Goal: Information Seeking & Learning: Learn about a topic

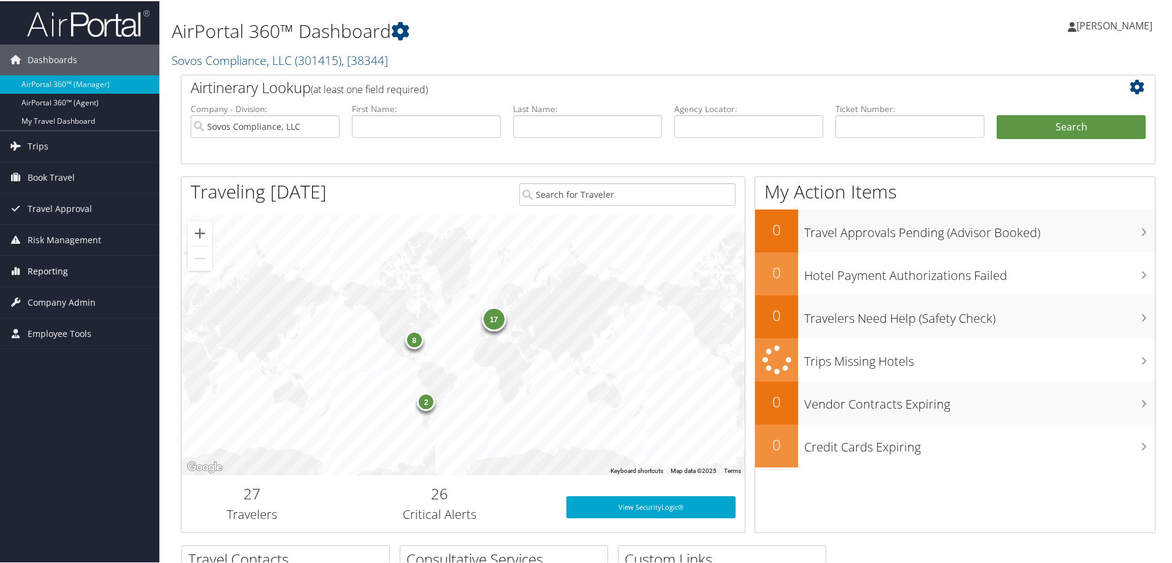
click at [56, 264] on span "Reporting" at bounding box center [48, 270] width 40 height 31
click at [67, 298] on link "Unused Tickets" at bounding box center [79, 295] width 159 height 18
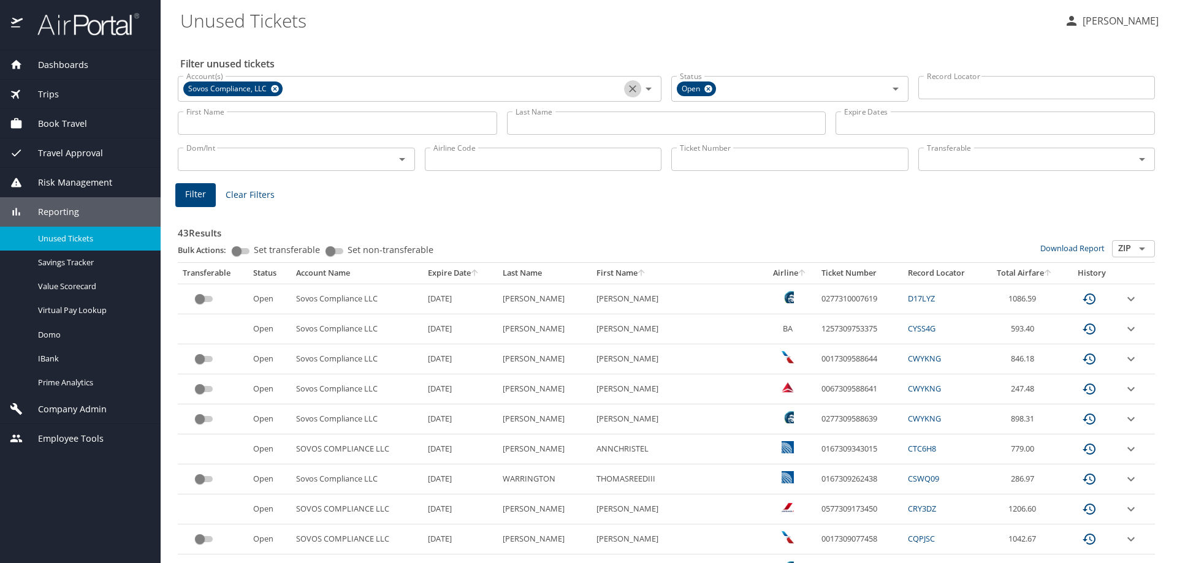
click at [629, 86] on icon "Clear" at bounding box center [632, 89] width 12 height 12
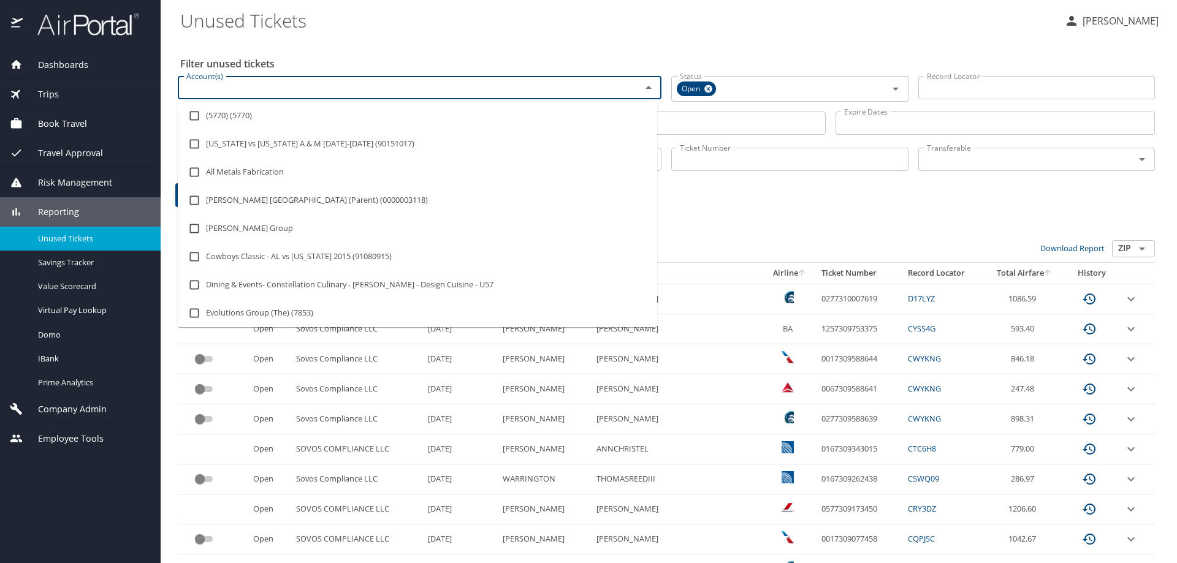
click at [607, 89] on input "Account(s)" at bounding box center [401, 88] width 440 height 16
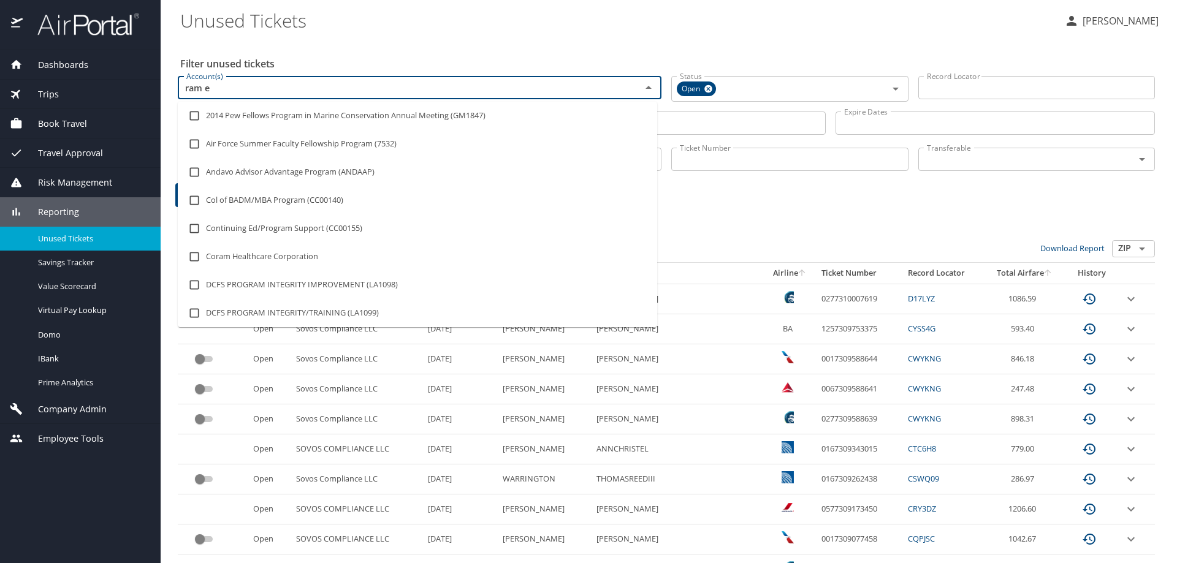
type input "ram en"
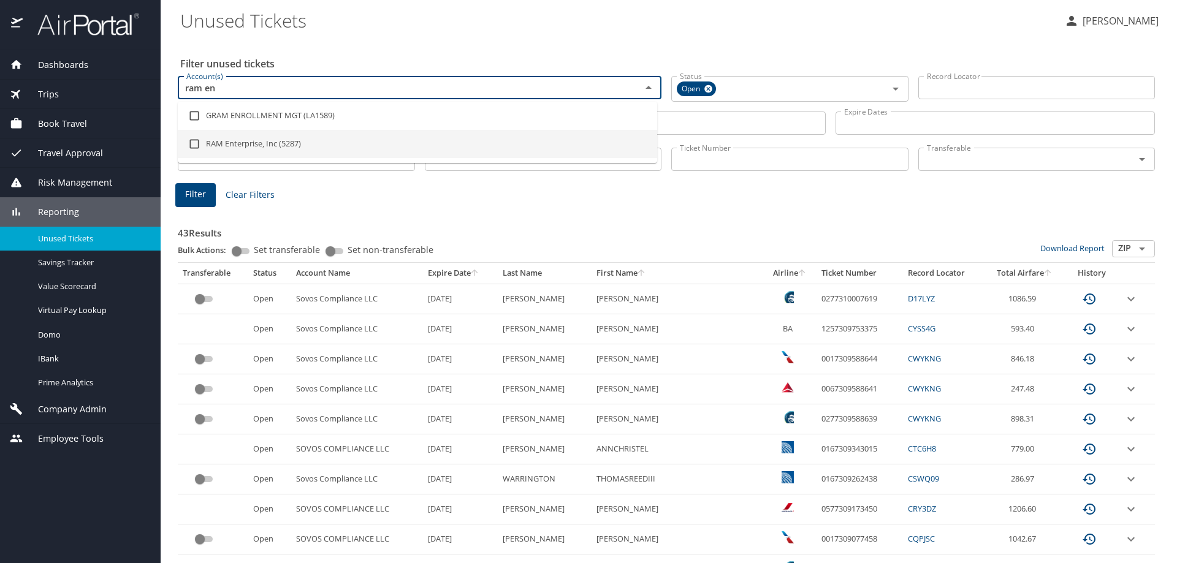
click at [267, 147] on li "RAM Enterprise, Inc (5287)" at bounding box center [417, 144] width 479 height 28
checkbox input "true"
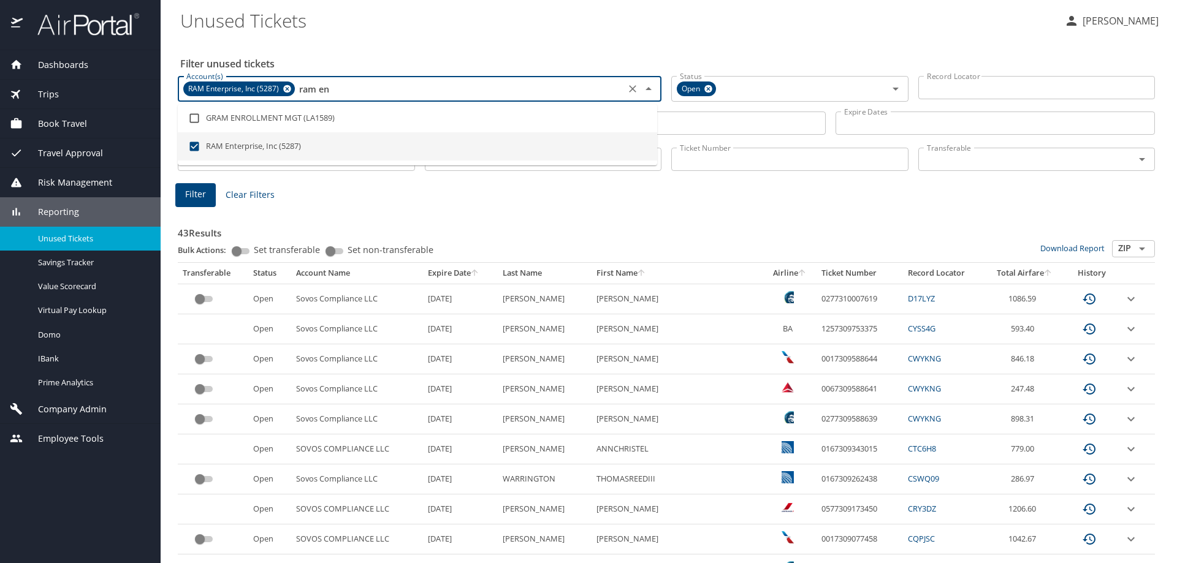
type input "ram en"
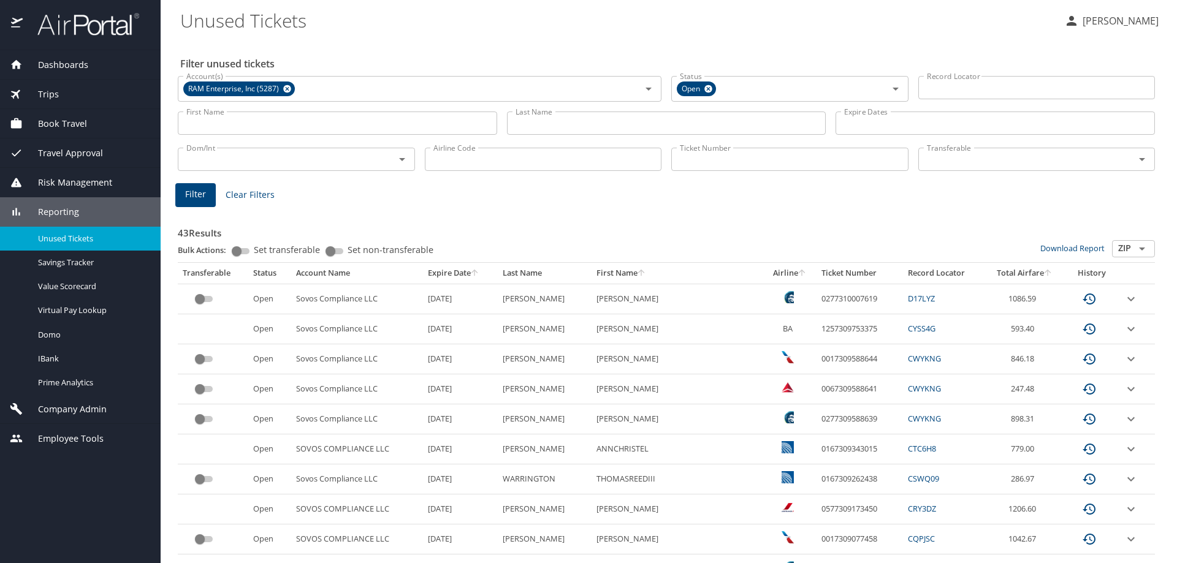
click at [520, 171] on input "Airline Code" at bounding box center [543, 159] width 237 height 23
type input "dl"
click at [201, 188] on span "Filter" at bounding box center [195, 194] width 21 height 15
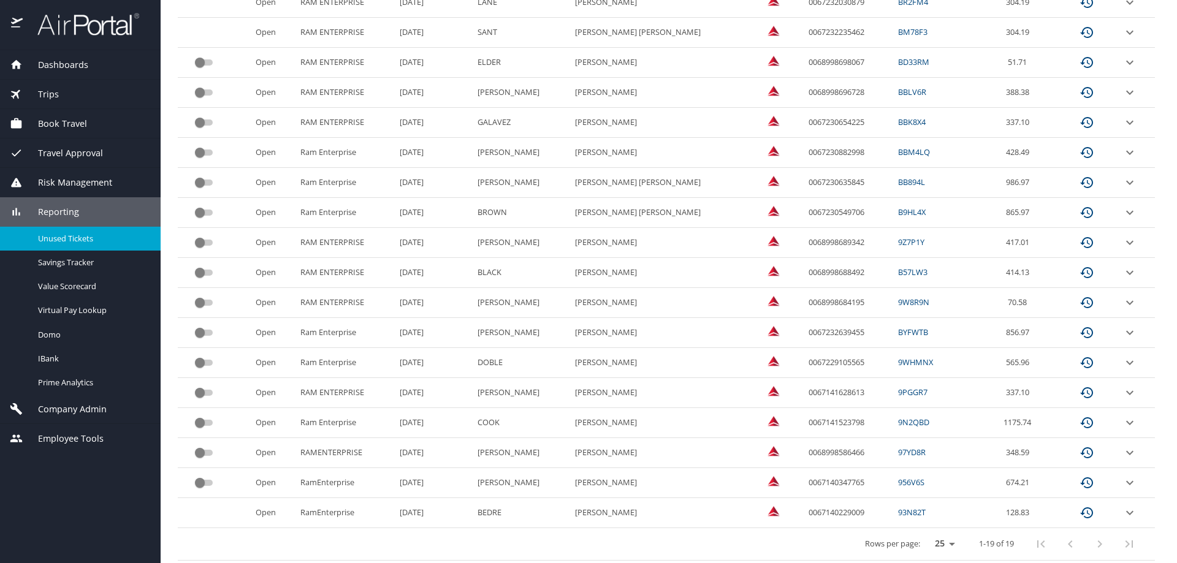
scroll to position [329, 0]
click at [803, 422] on td "0067141523798" at bounding box center [847, 421] width 89 height 30
copy td "0067141523798"
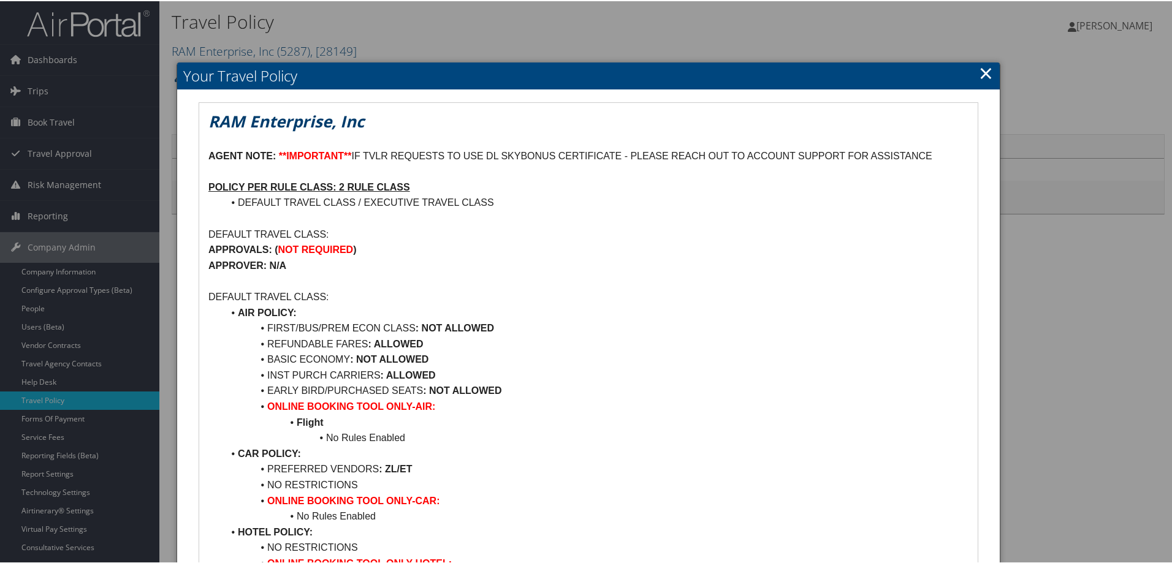
click at [980, 69] on link "×" at bounding box center [986, 71] width 14 height 25
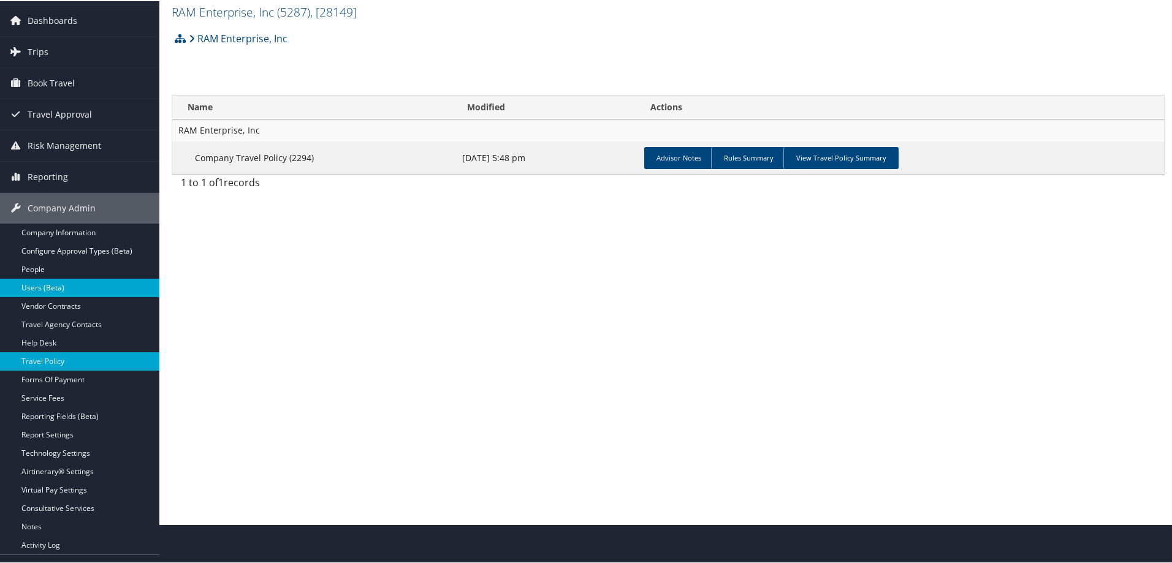
scroll to position [61, 0]
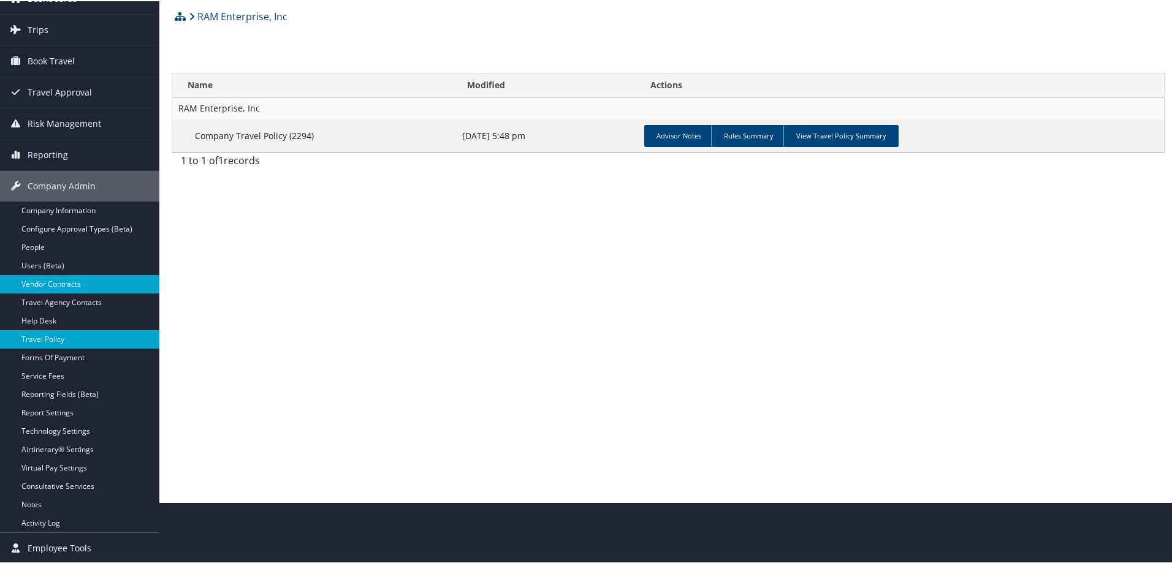
click at [65, 281] on link "Vendor Contracts" at bounding box center [79, 283] width 159 height 18
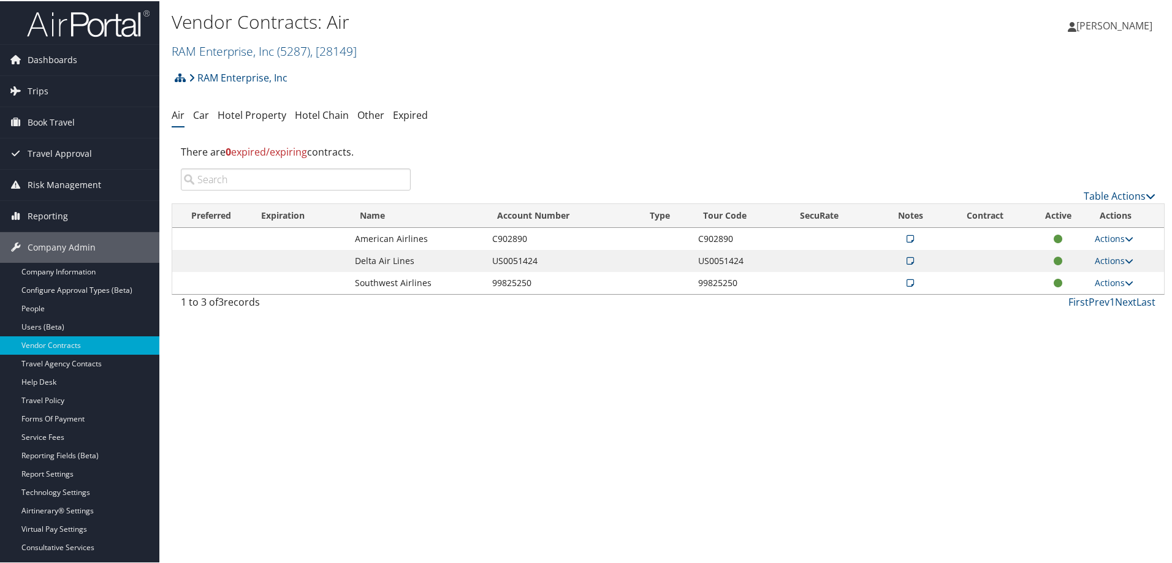
click at [908, 259] on icon at bounding box center [909, 260] width 7 height 9
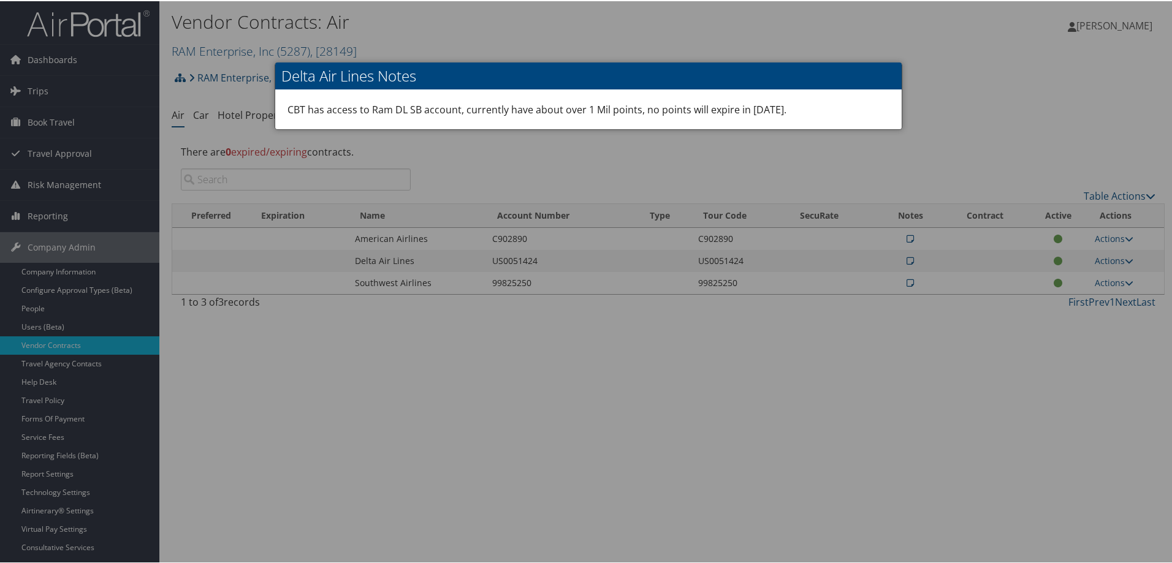
click at [776, 166] on div at bounding box center [588, 281] width 1177 height 563
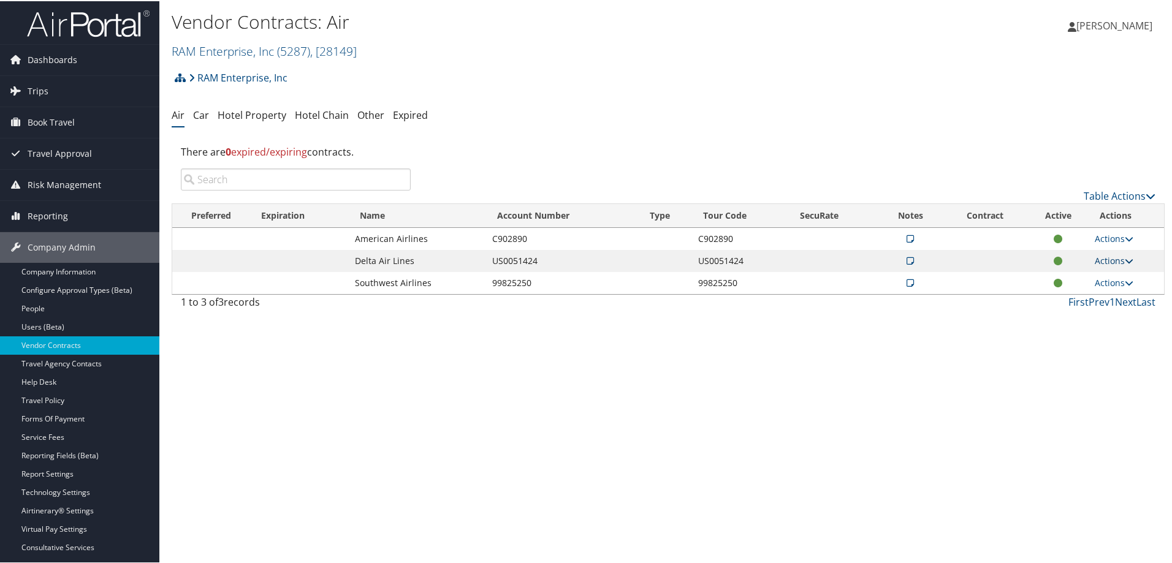
click at [1126, 261] on icon at bounding box center [1128, 260] width 9 height 9
click at [1086, 299] on link "View Contracts" at bounding box center [1085, 298] width 82 height 21
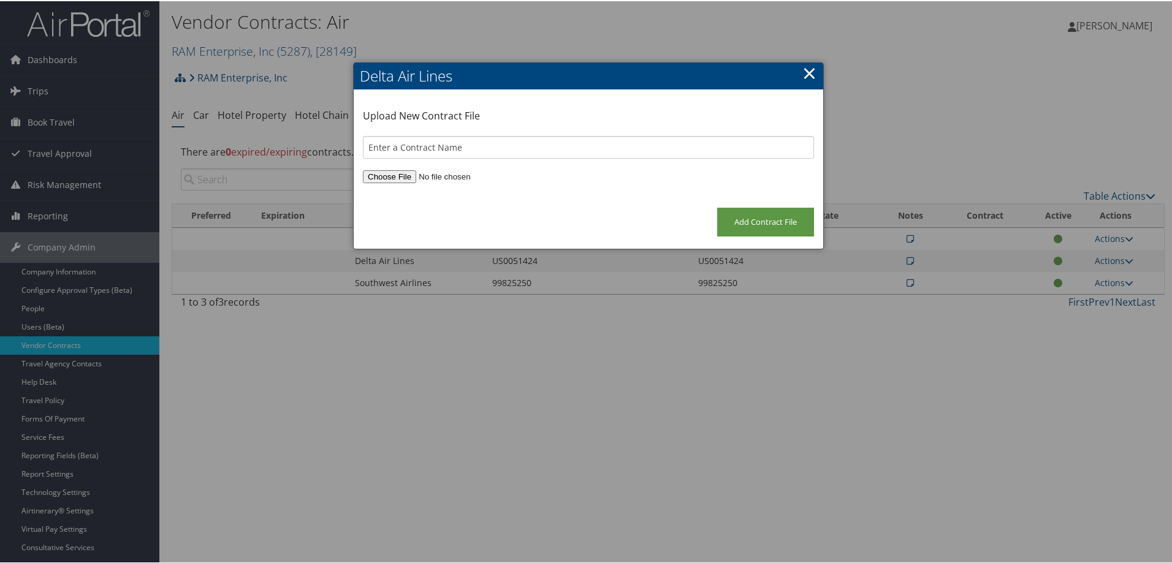
click at [803, 72] on link "×" at bounding box center [809, 71] width 14 height 25
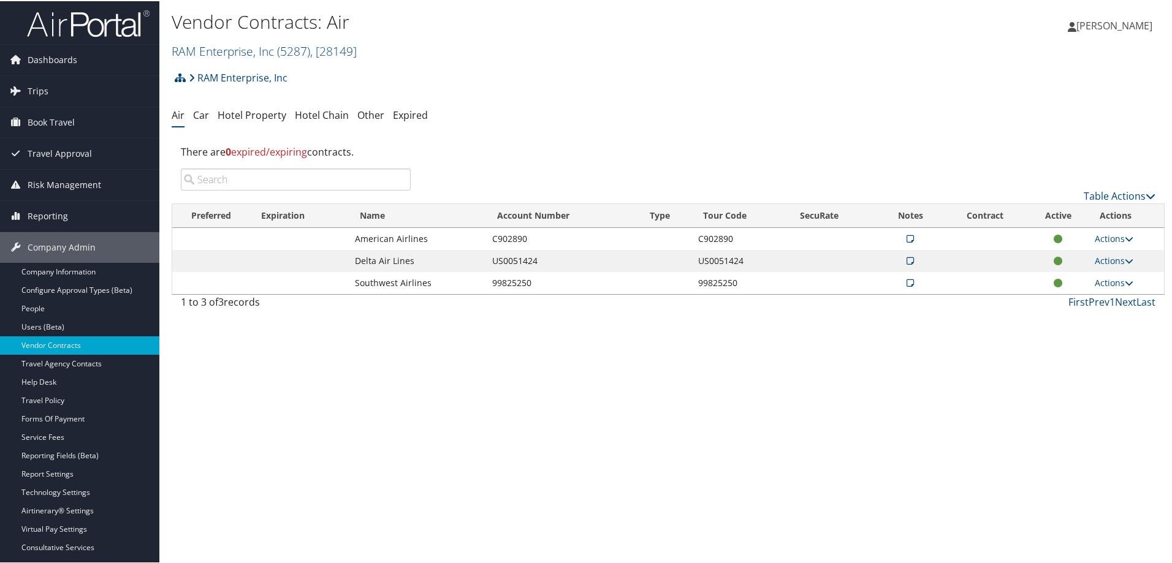
click at [908, 260] on icon at bounding box center [909, 260] width 7 height 9
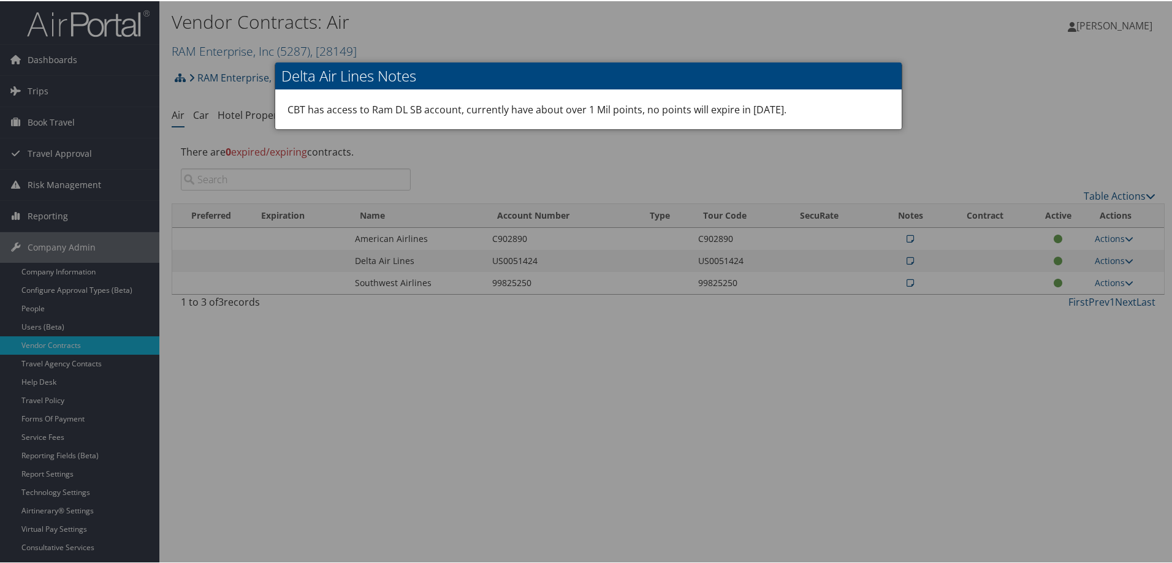
click at [477, 349] on div at bounding box center [588, 281] width 1177 height 563
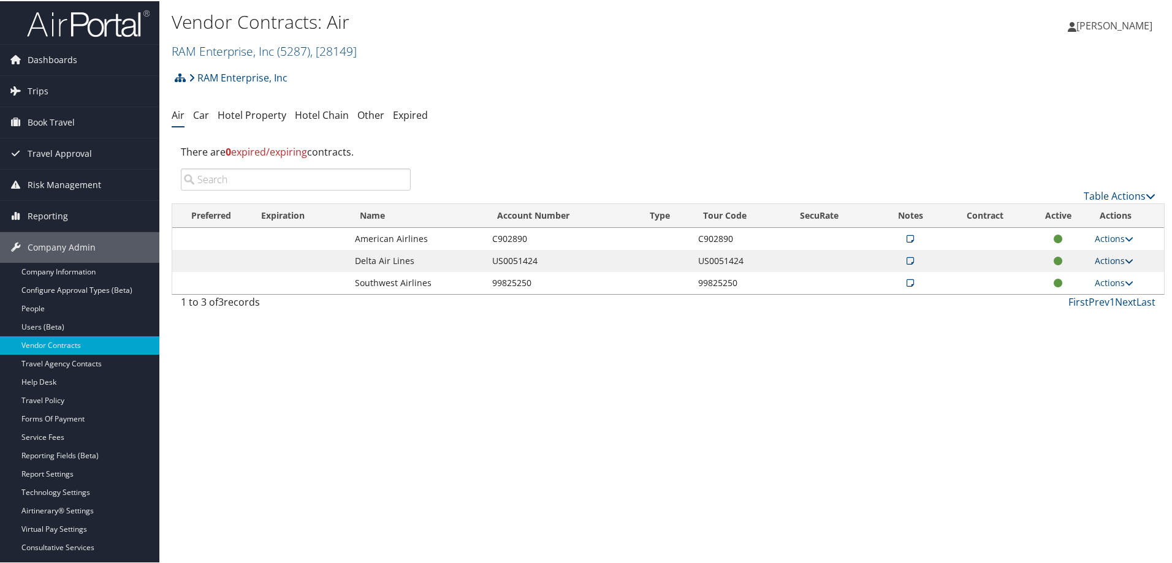
click at [1115, 254] on link "Actions" at bounding box center [1113, 260] width 39 height 12
click at [908, 259] on icon at bounding box center [909, 260] width 7 height 9
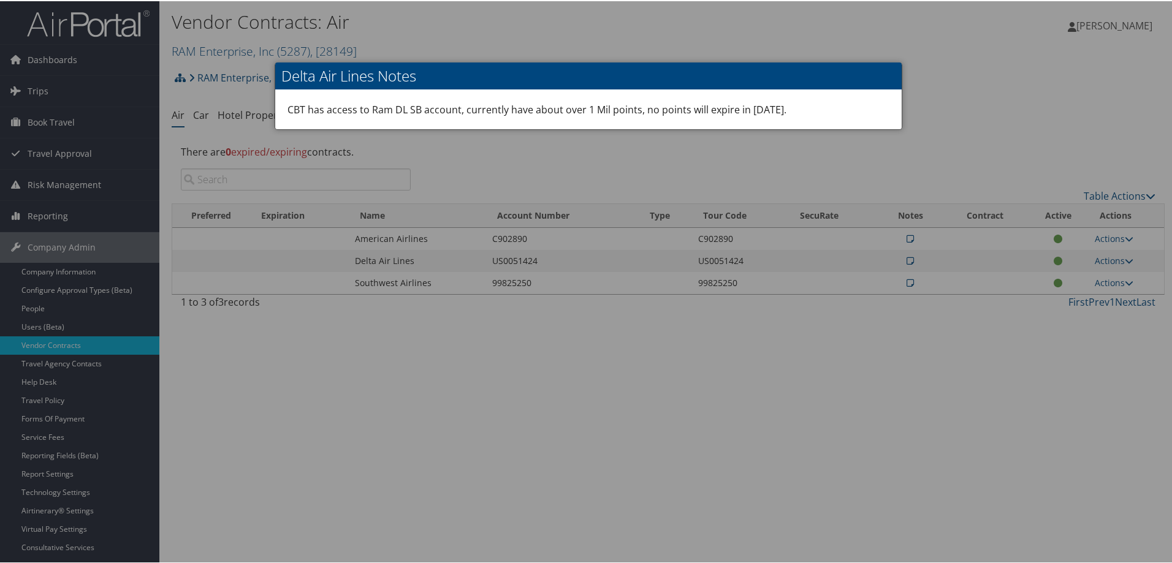
click at [730, 366] on div at bounding box center [588, 281] width 1177 height 563
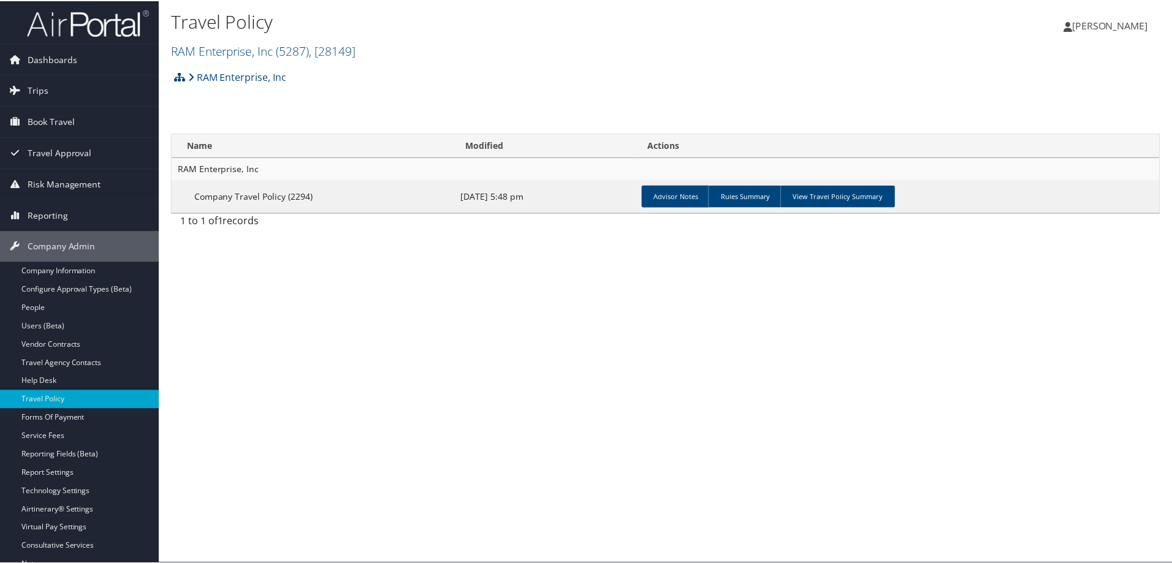
scroll to position [61, 0]
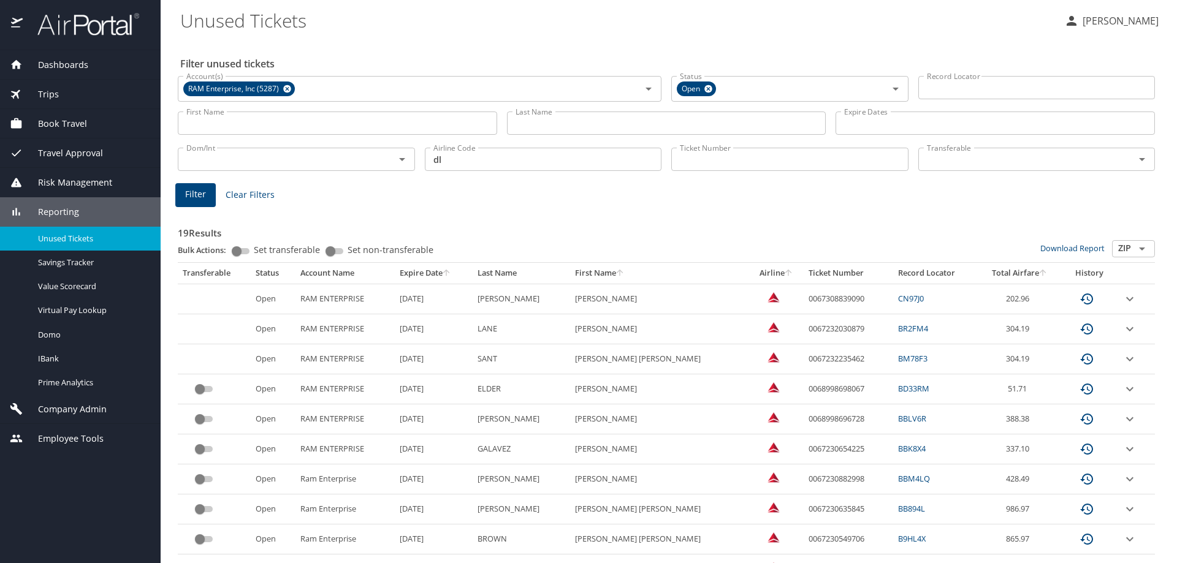
scroll to position [329, 0]
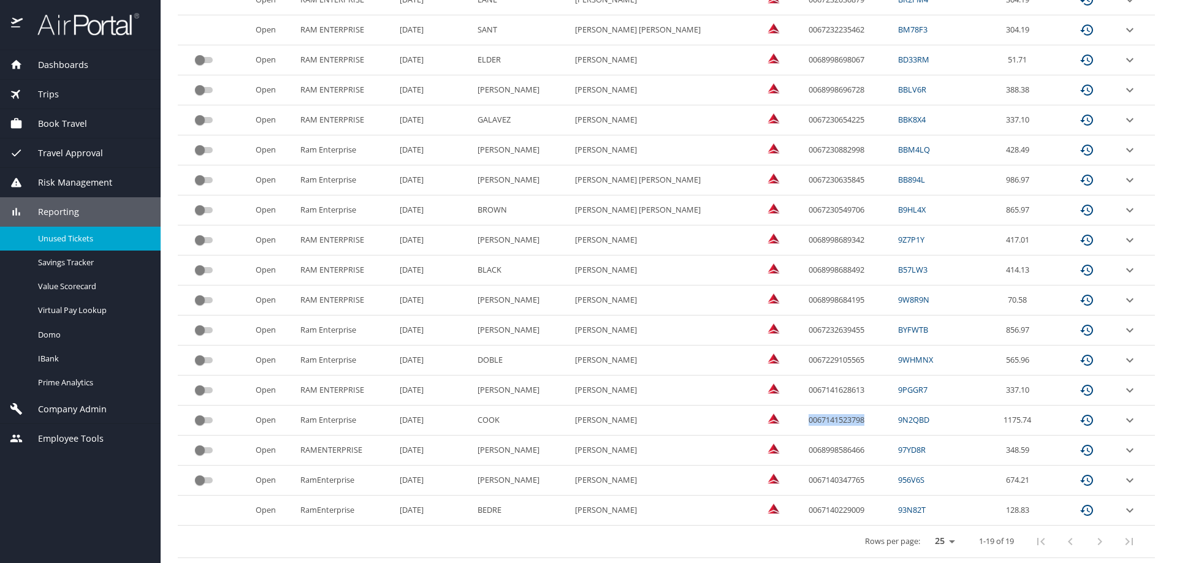
click at [803, 420] on td "0067141523798" at bounding box center [847, 421] width 89 height 30
